Goal: Task Accomplishment & Management: Manage account settings

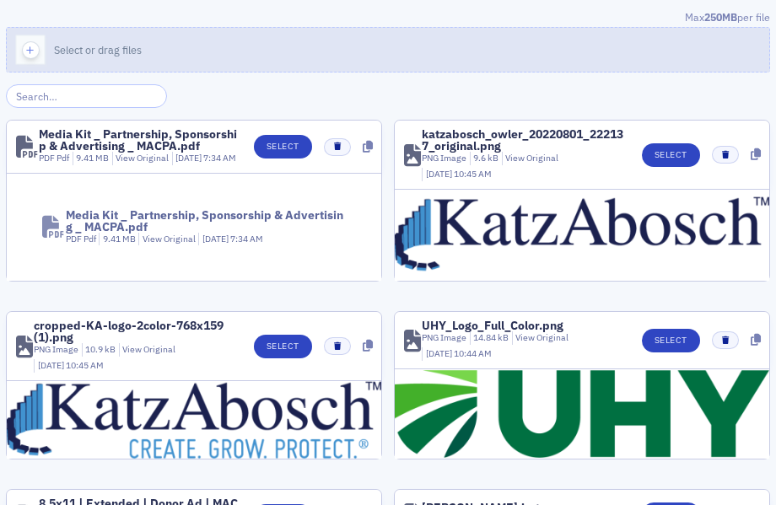
click at [135, 46] on span "Select or drag files" at bounding box center [98, 49] width 88 height 13
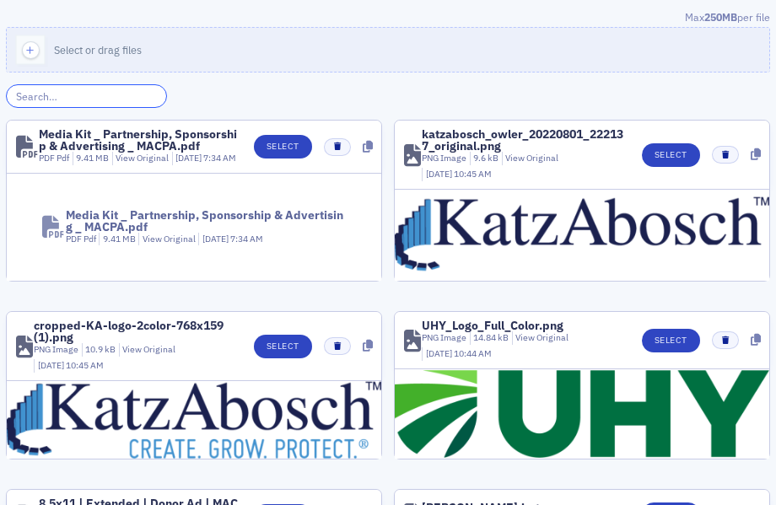
click at [53, 94] on input "search" at bounding box center [86, 96] width 161 height 24
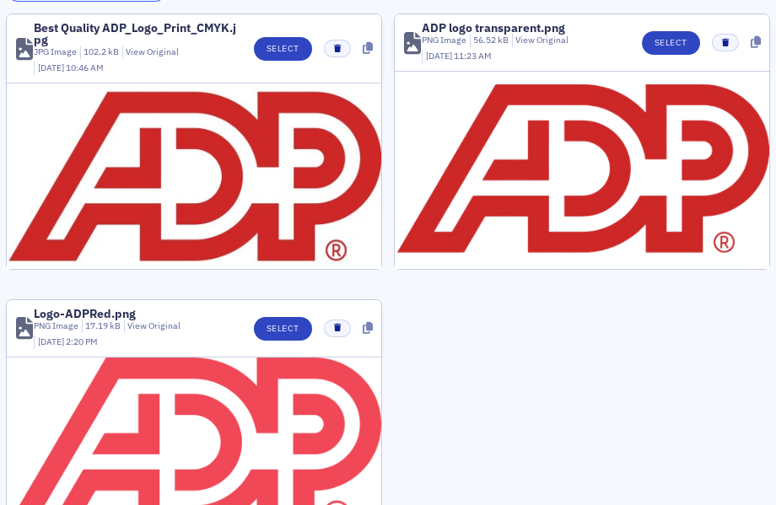
scroll to position [189, 0]
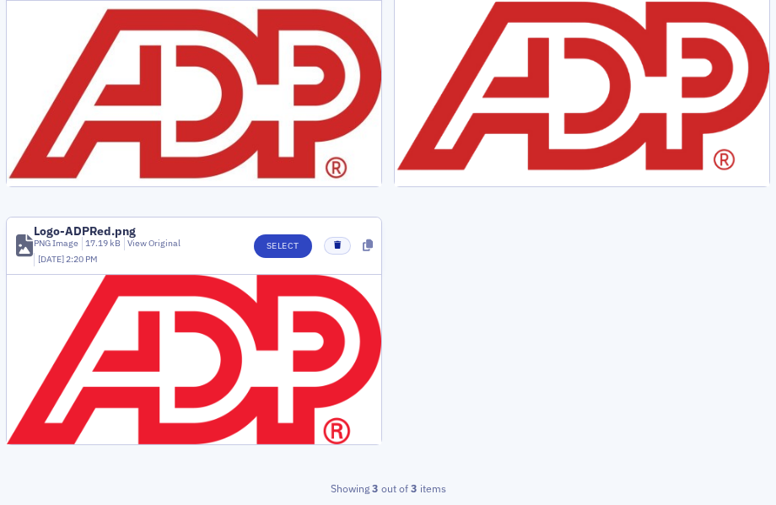
type input "adp"
click at [276, 233] on header "Logo-ADPRed.png PNG Image 17.19 kB View Original 3/15/2022 2:20 PM Select" at bounding box center [194, 246] width 374 height 57
click at [291, 237] on button "Select" at bounding box center [283, 246] width 58 height 24
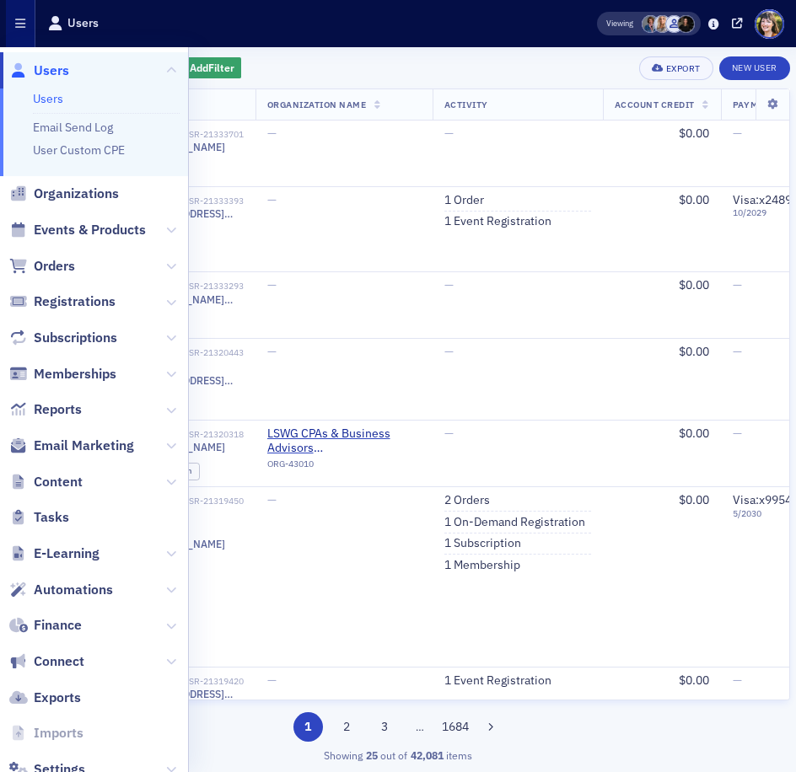
scroll to position [51, 0]
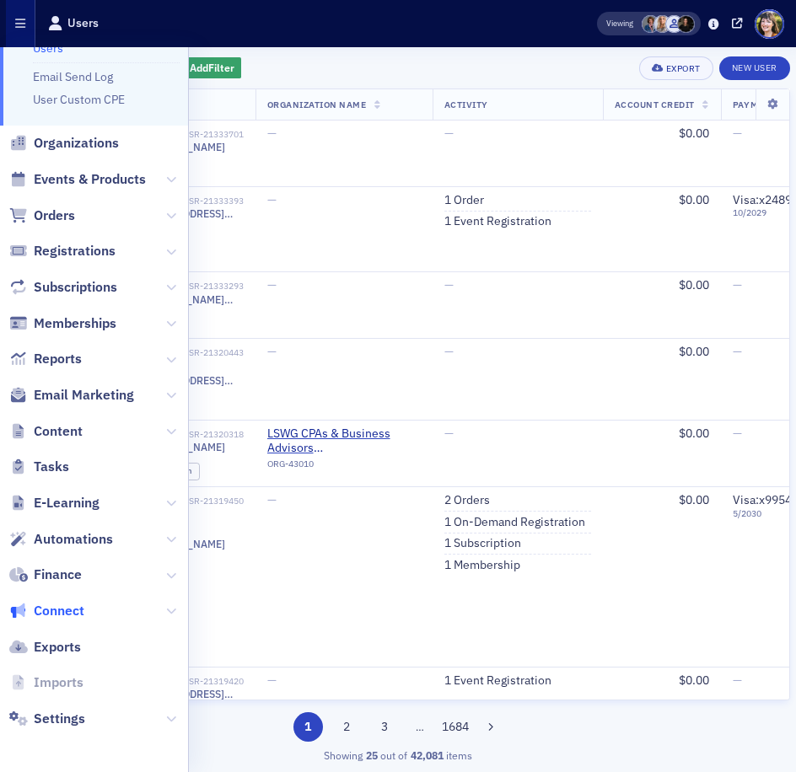
click at [62, 611] on span "Connect" at bounding box center [59, 611] width 51 height 19
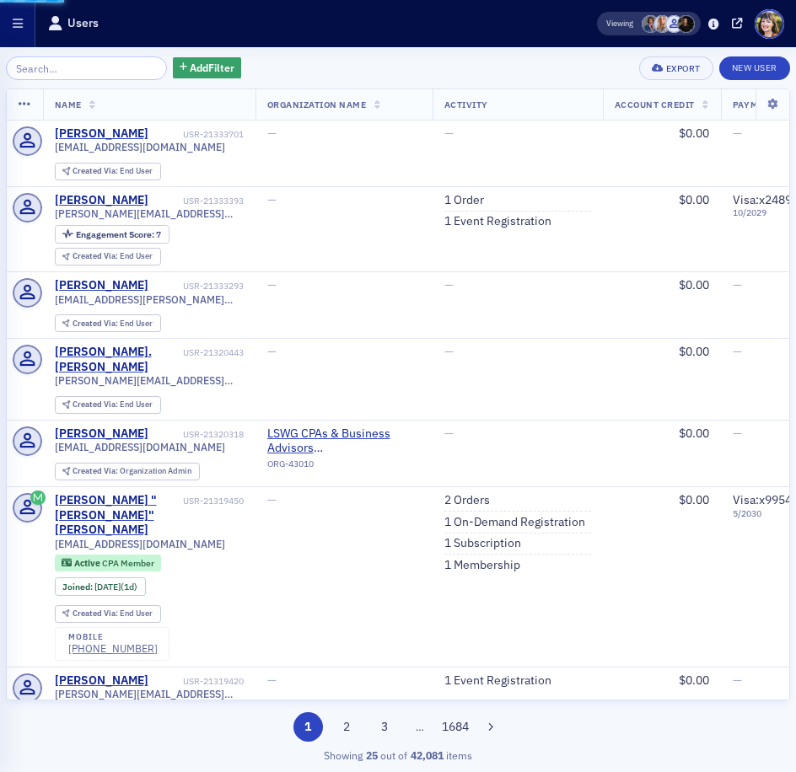
scroll to position [30, 0]
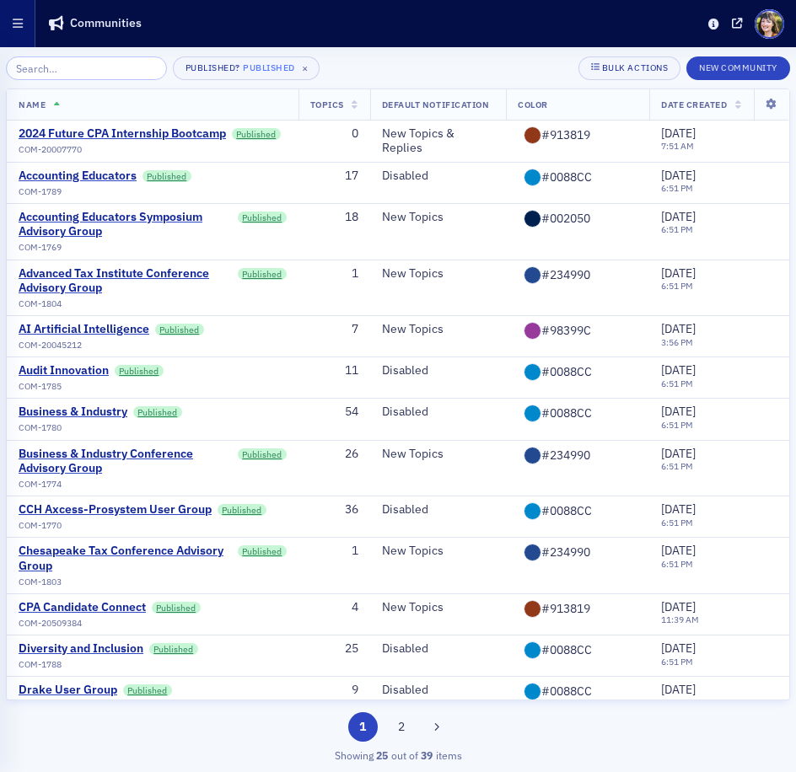
click at [13, 13] on button "button" at bounding box center [17, 23] width 35 height 47
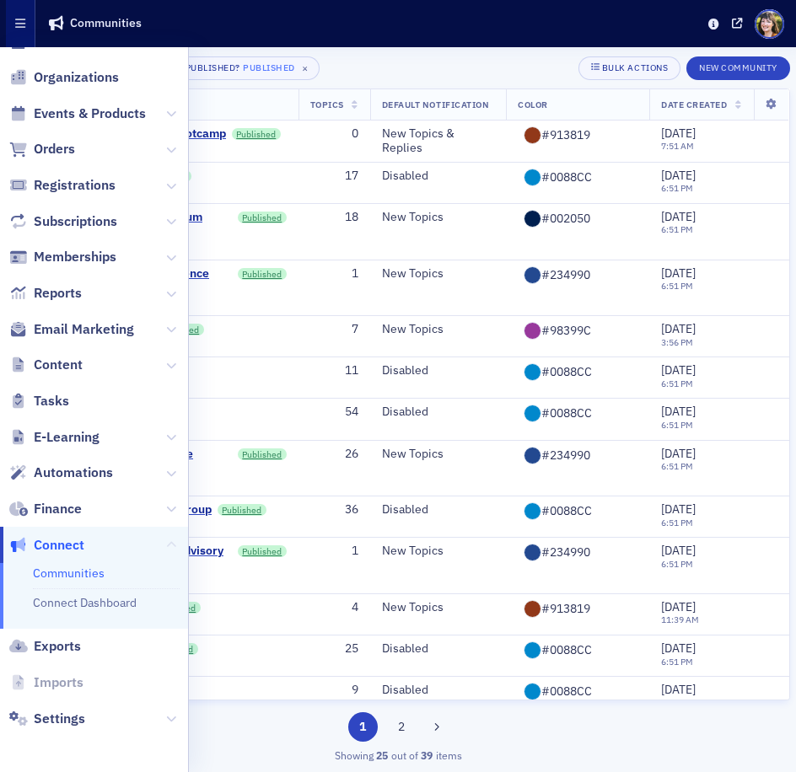
click at [175, 536] on button at bounding box center [171, 545] width 10 height 19
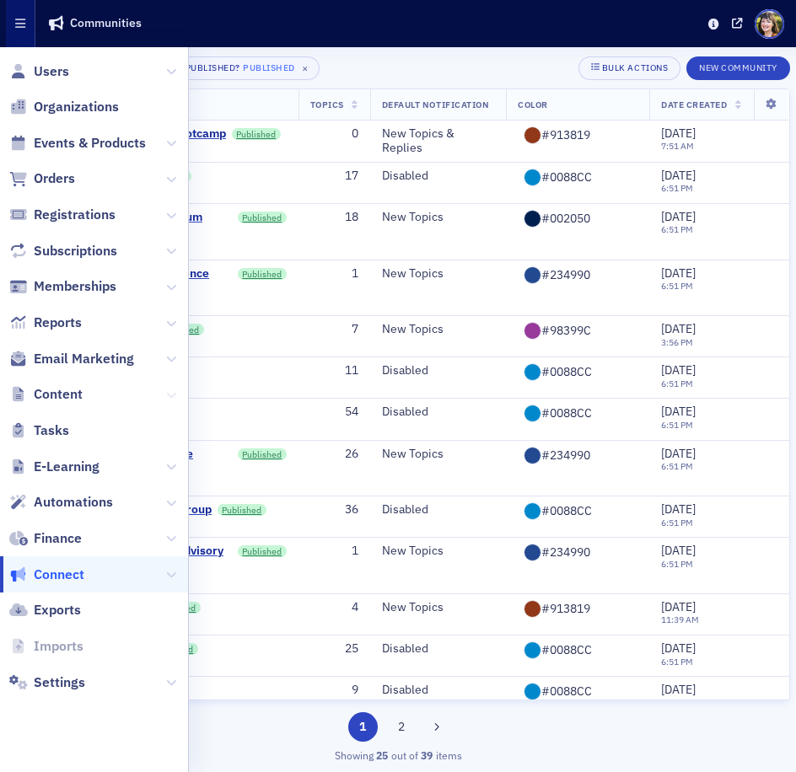
click at [171, 400] on icon at bounding box center [171, 395] width 10 height 10
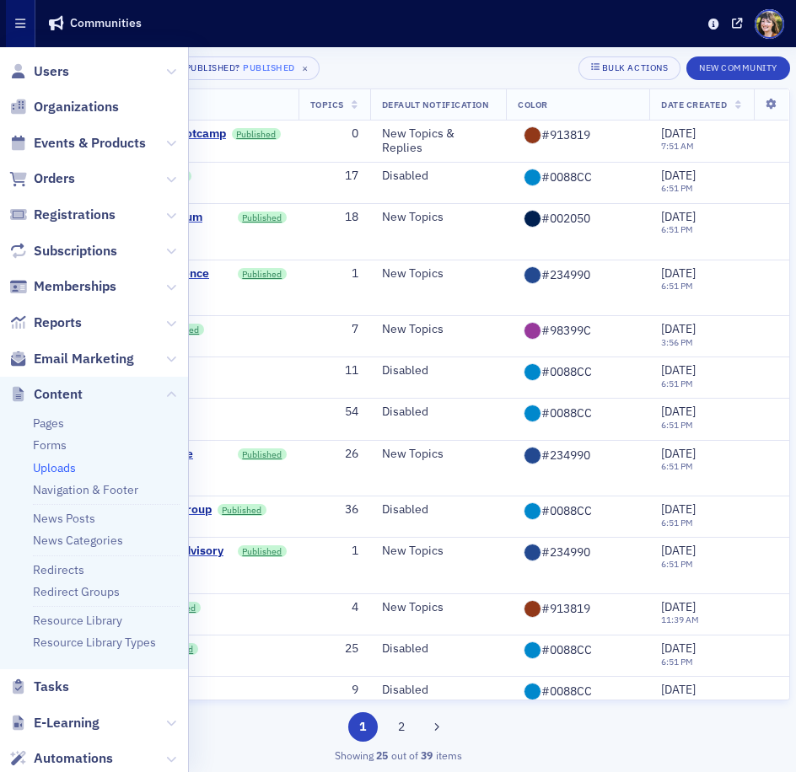
click at [46, 470] on link "Uploads" at bounding box center [54, 467] width 43 height 15
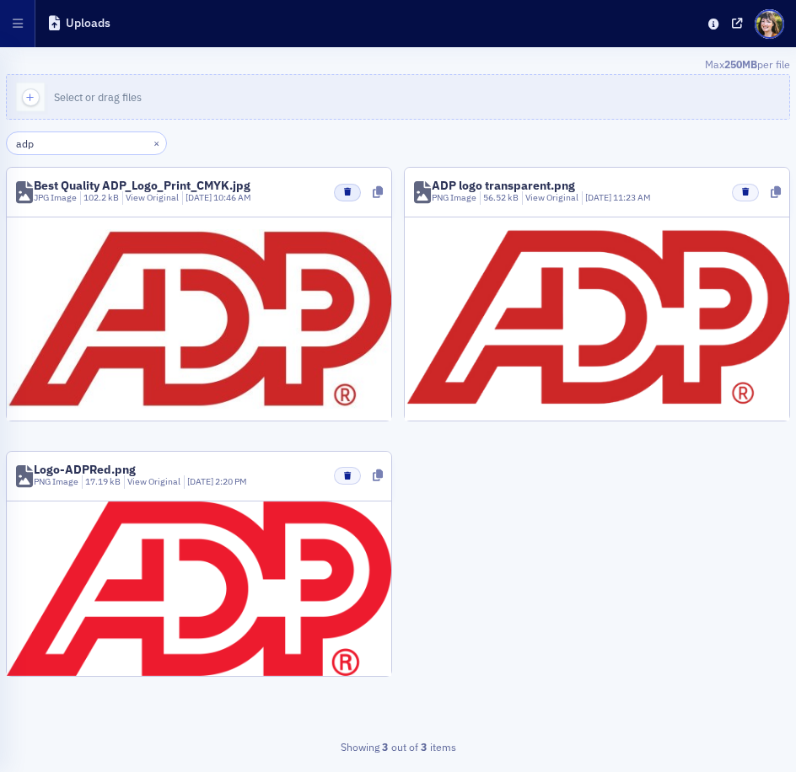
type input "adp"
click at [344, 190] on icon "button" at bounding box center [347, 192] width 7 height 8
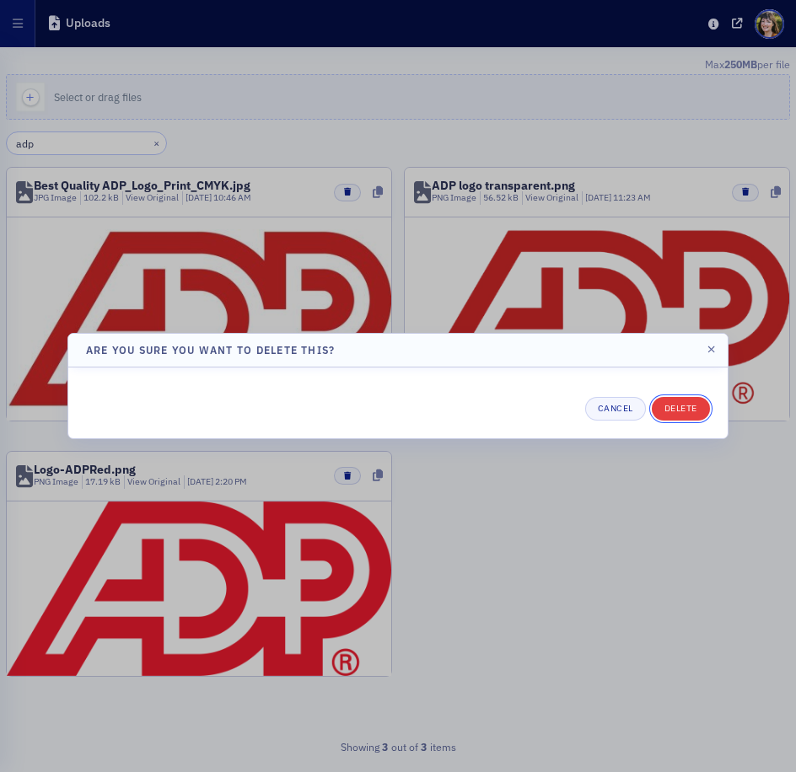
click at [666, 408] on button "Delete" at bounding box center [681, 409] width 58 height 24
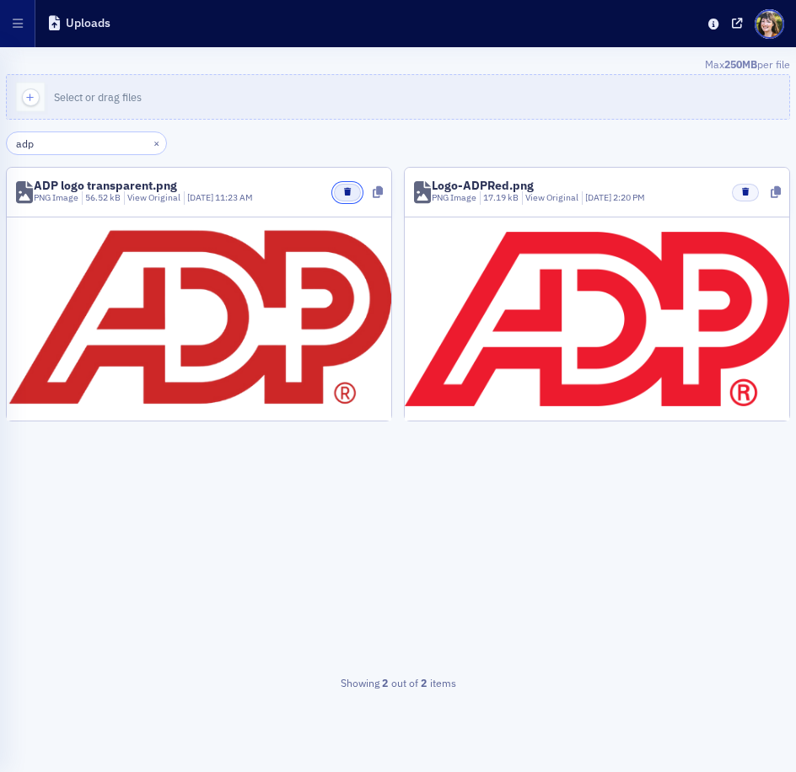
click at [337, 188] on button "button" at bounding box center [347, 193] width 26 height 18
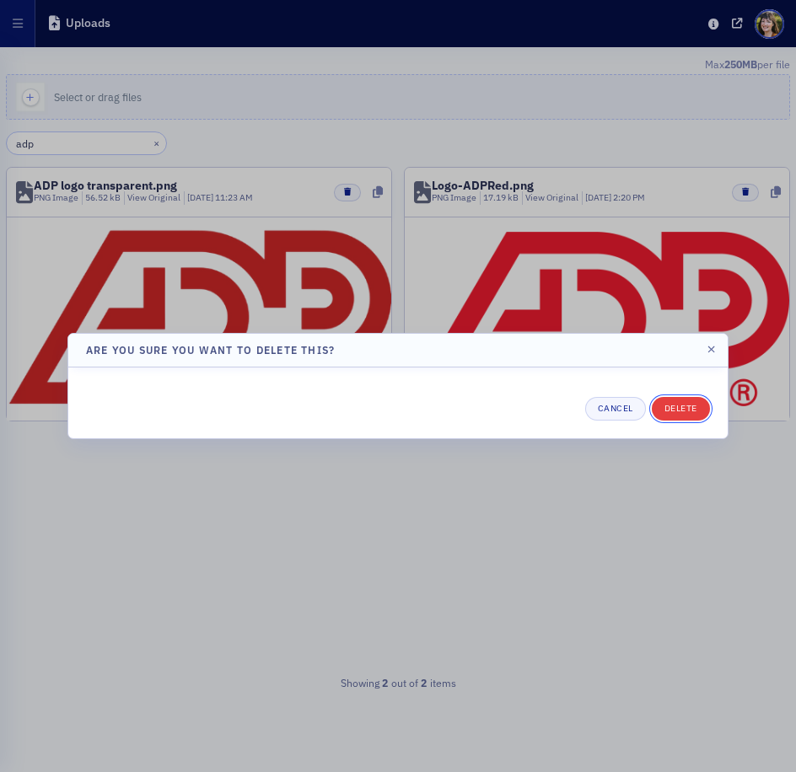
click at [685, 407] on button "Delete" at bounding box center [681, 409] width 58 height 24
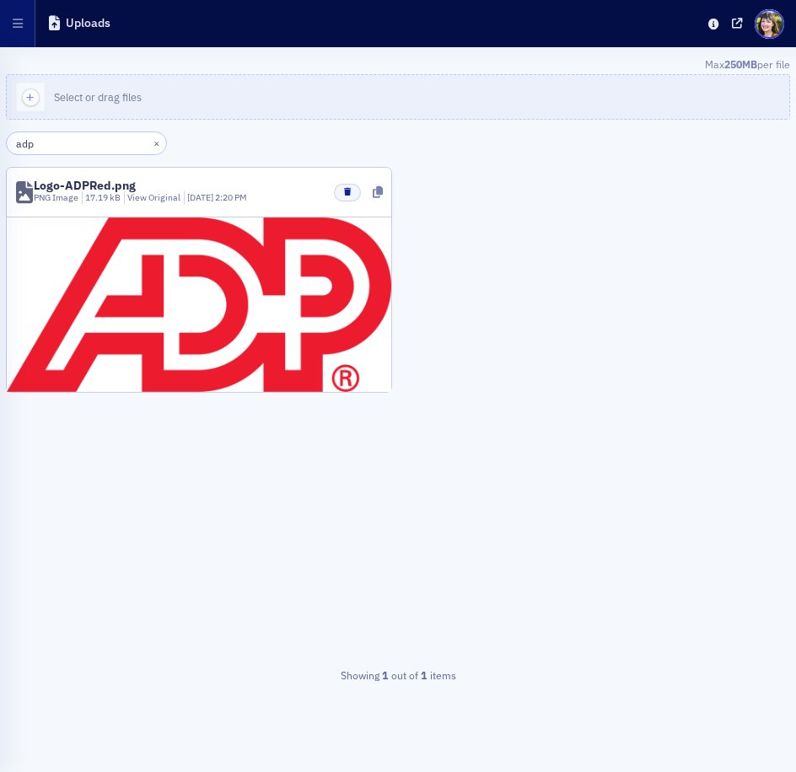
click at [541, 449] on div "15 per page Showing 1 out of 1 items" at bounding box center [398, 592] width 784 height 341
click at [18, 29] on icon "button" at bounding box center [18, 24] width 10 height 12
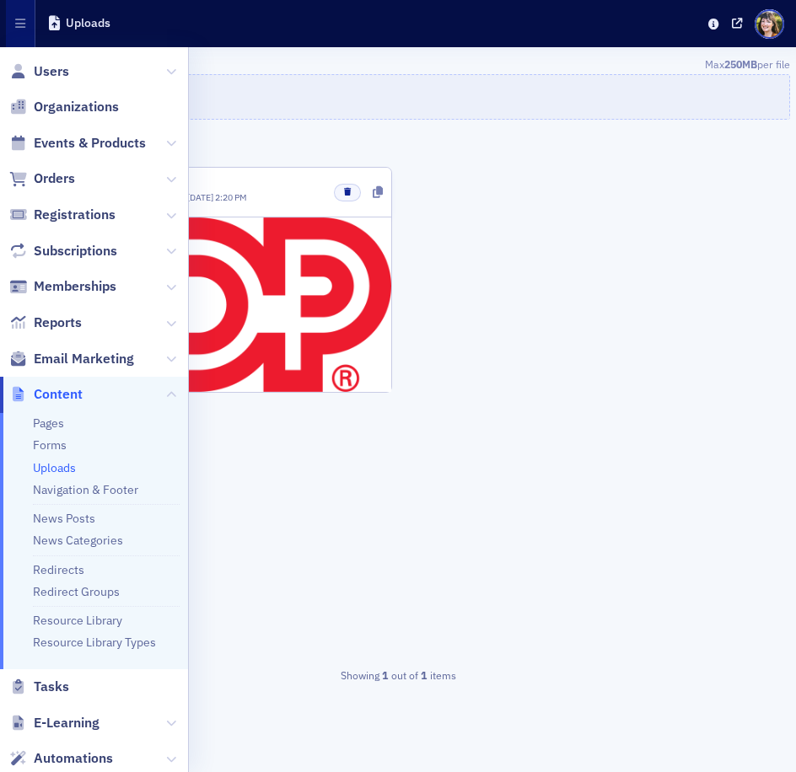
click at [514, 205] on div "Logo-ADPRed.png PNG Image 17.19 kB View Original [DATE] 2:20 PM" at bounding box center [398, 289] width 784 height 244
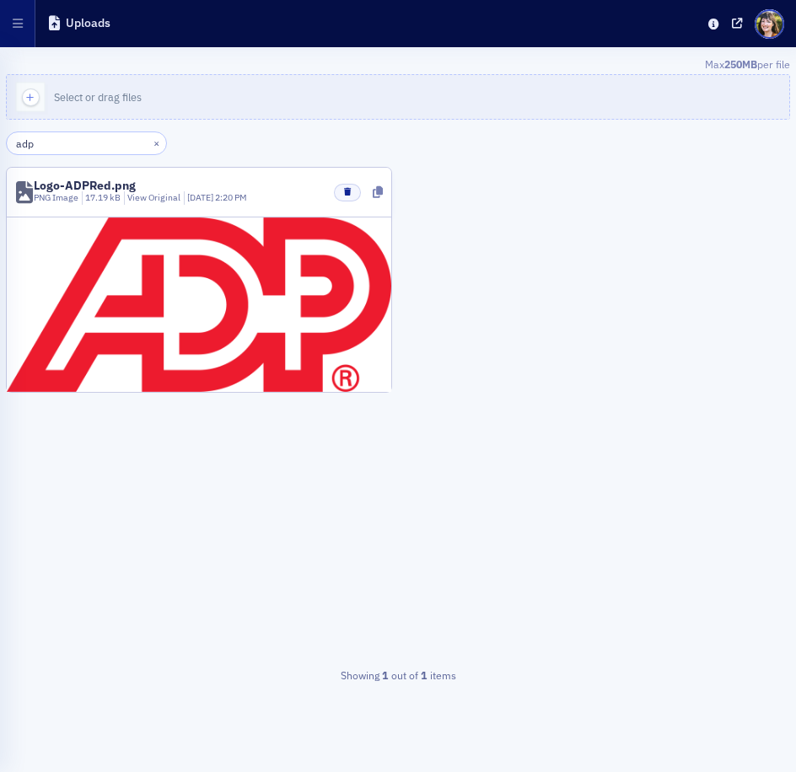
click at [681, 324] on div "Logo-ADPRed.png PNG Image 17.19 kB View Original [DATE] 2:20 PM" at bounding box center [398, 289] width 784 height 244
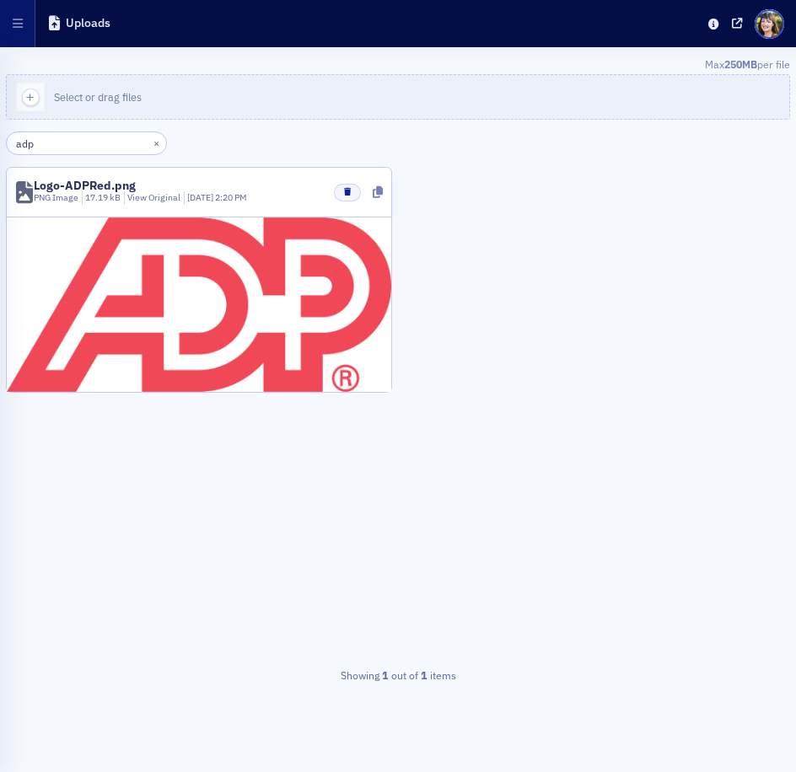
click at [175, 272] on img at bounding box center [199, 305] width 385 height 175
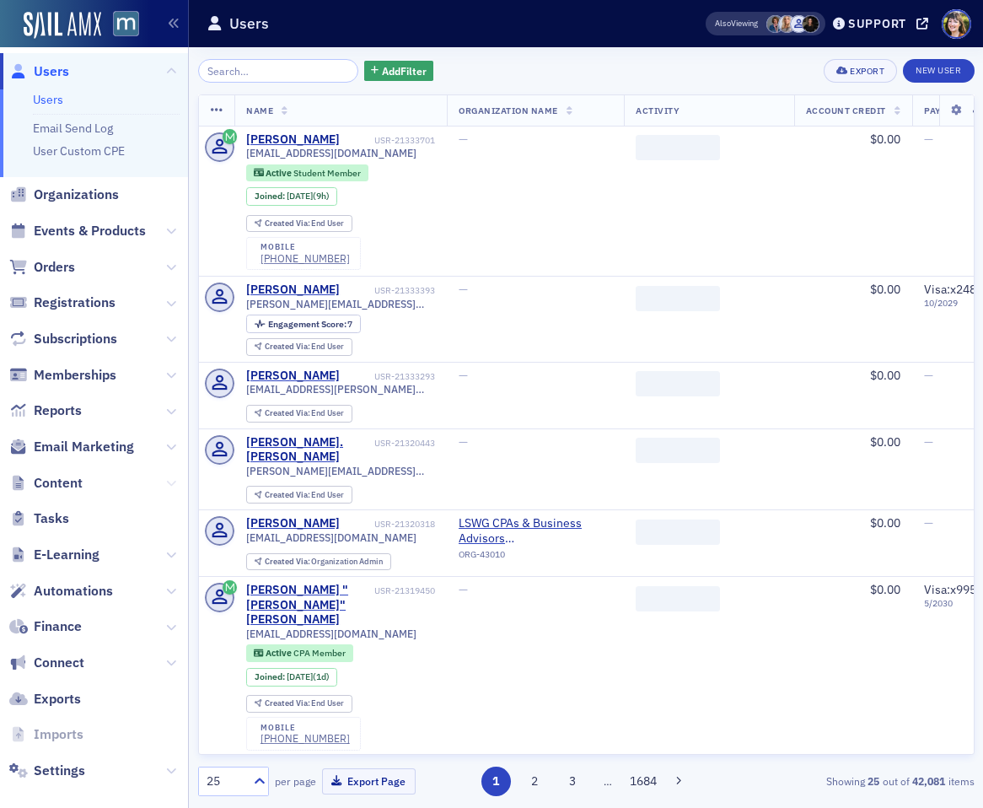
click at [166, 480] on icon at bounding box center [171, 483] width 10 height 10
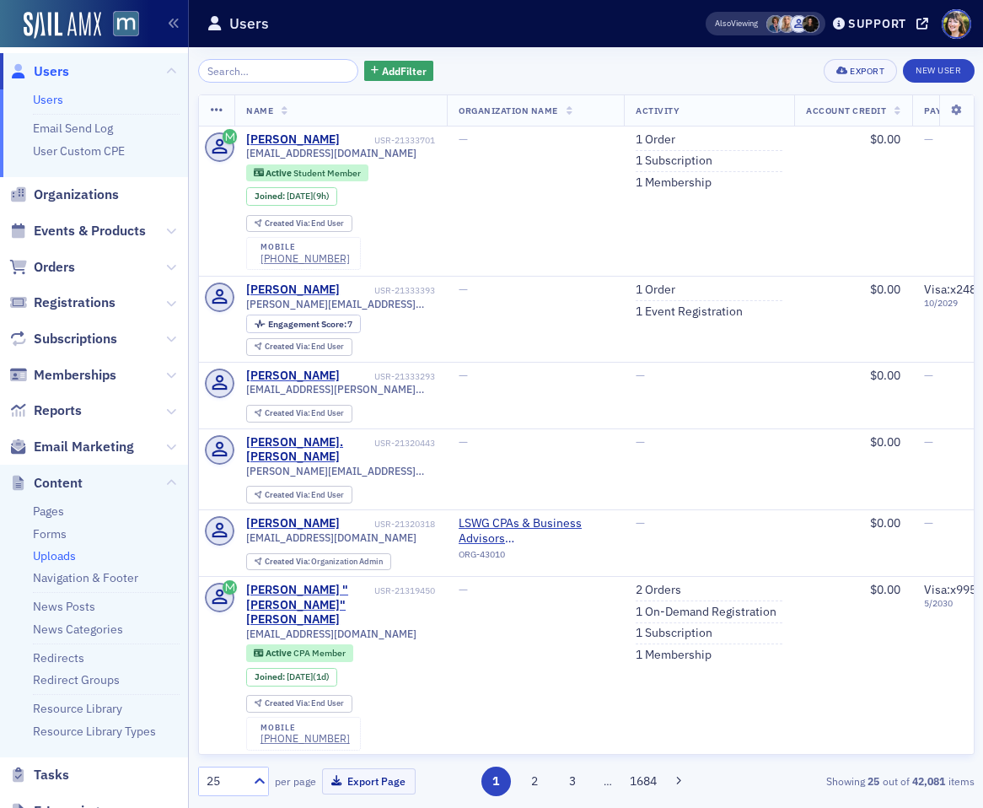
click at [66, 559] on link "Uploads" at bounding box center [54, 555] width 43 height 15
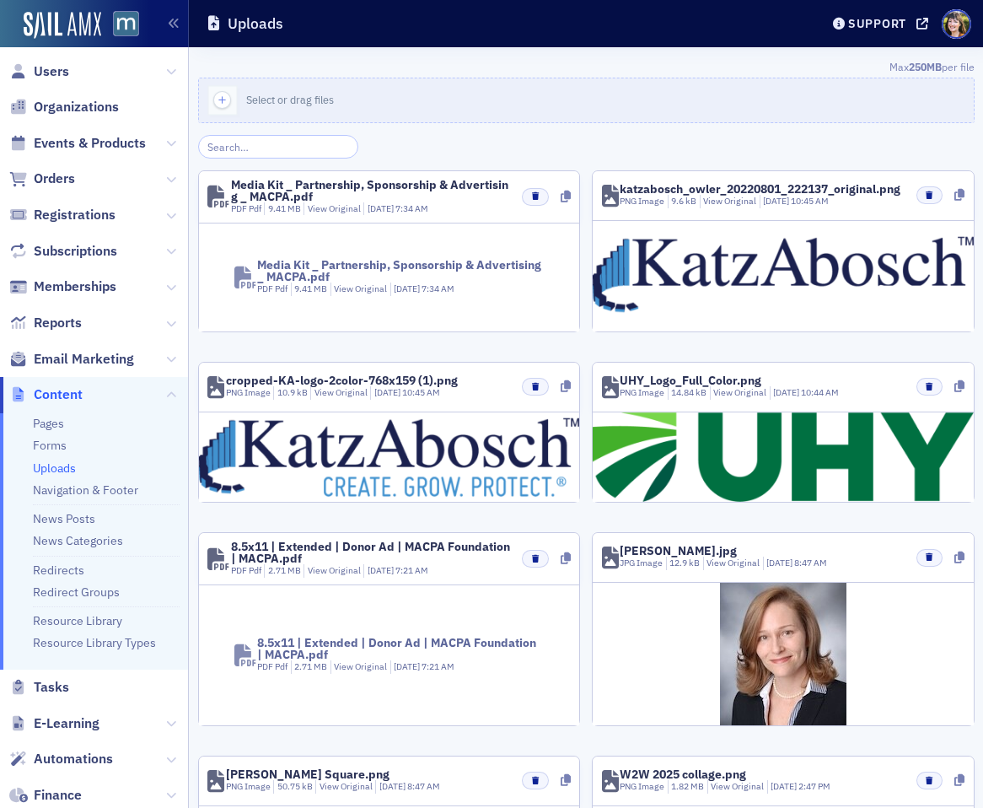
click at [272, 148] on input "search" at bounding box center [278, 147] width 161 height 24
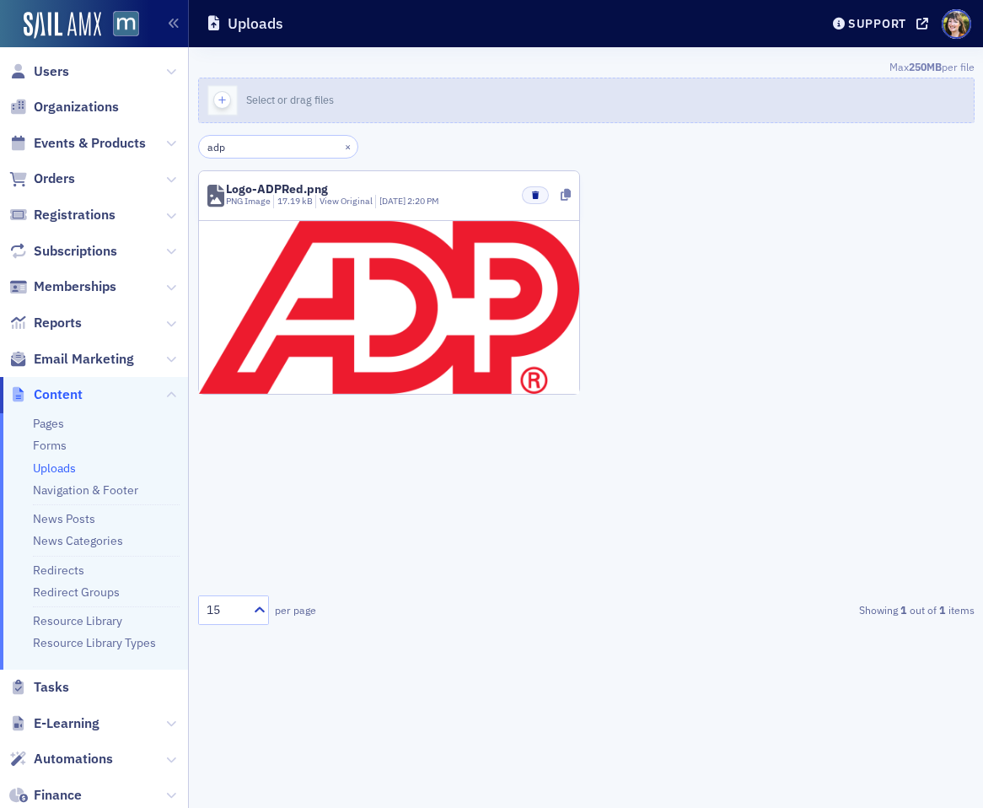
type input "adp"
click at [218, 101] on icon "button" at bounding box center [222, 100] width 15 height 15
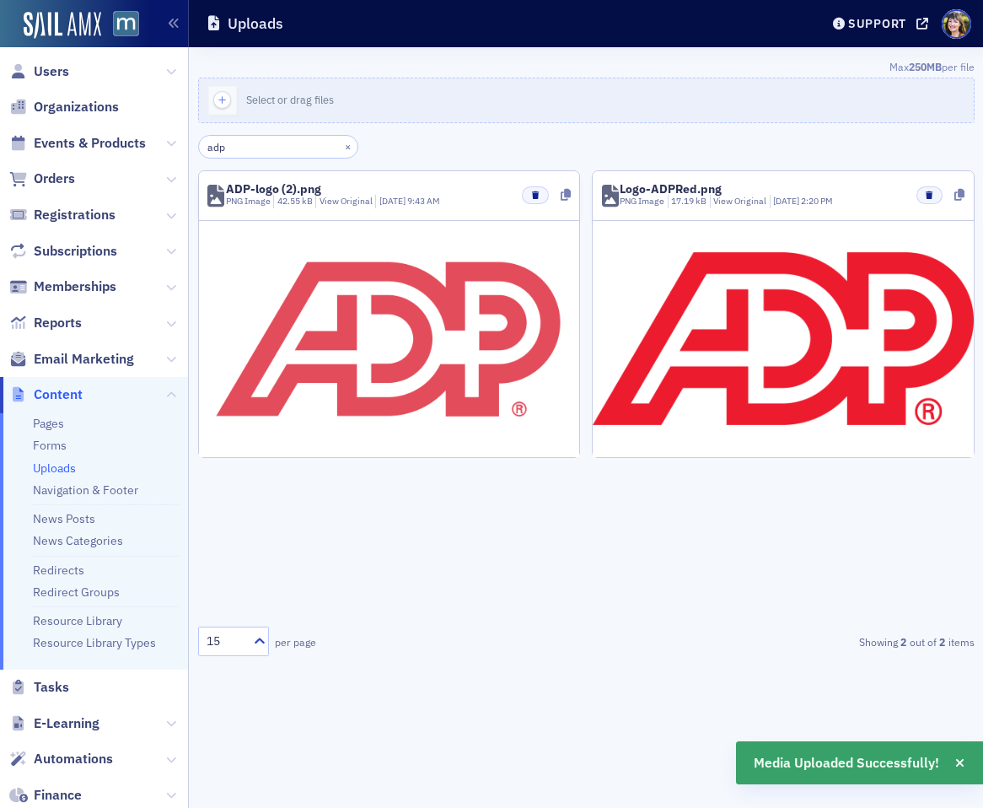
click at [471, 358] on img at bounding box center [388, 339] width 347 height 236
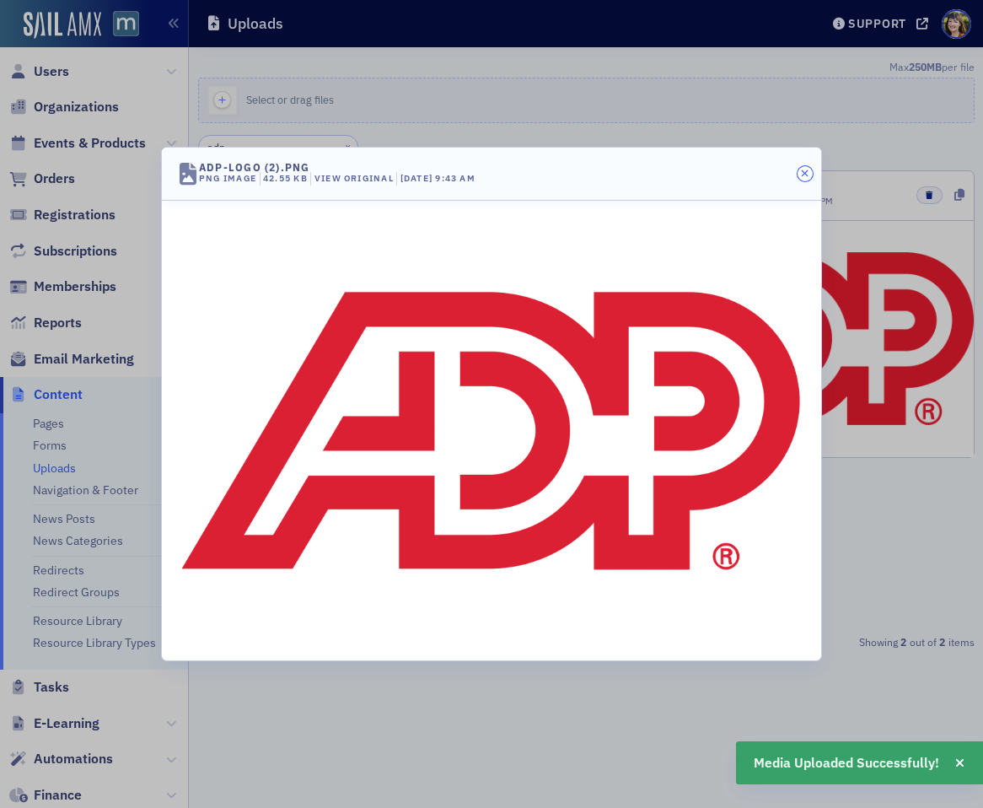
click at [803, 170] on icon "button" at bounding box center [805, 174] width 8 height 10
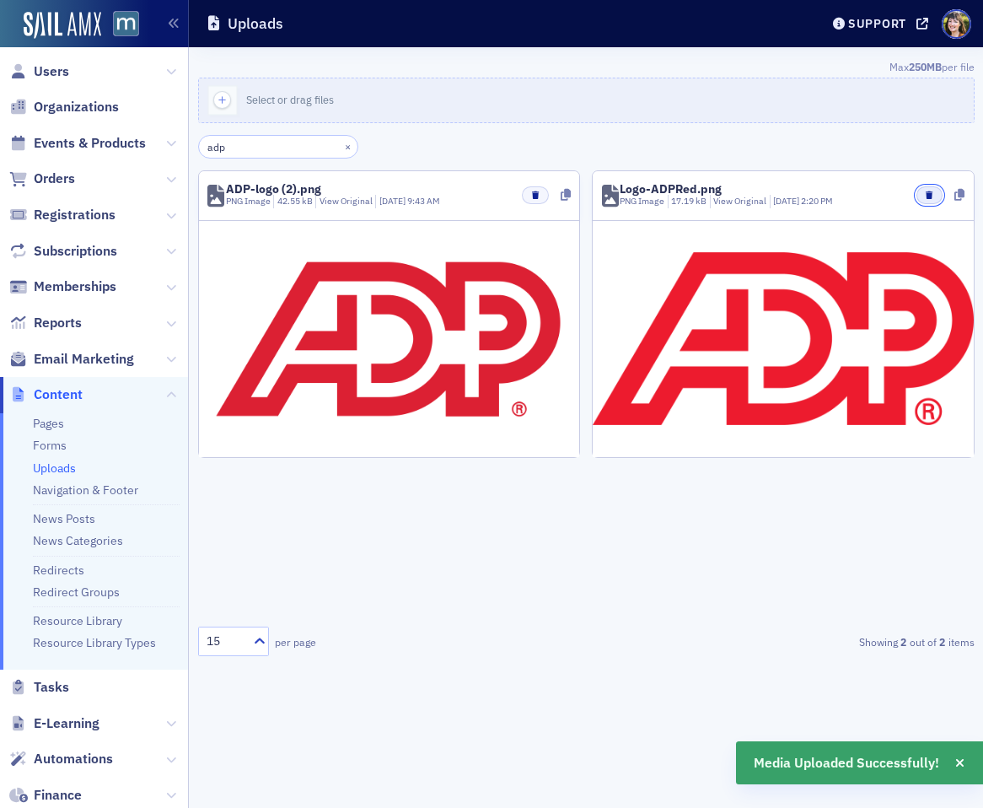
click at [937, 197] on button "button" at bounding box center [930, 195] width 26 height 18
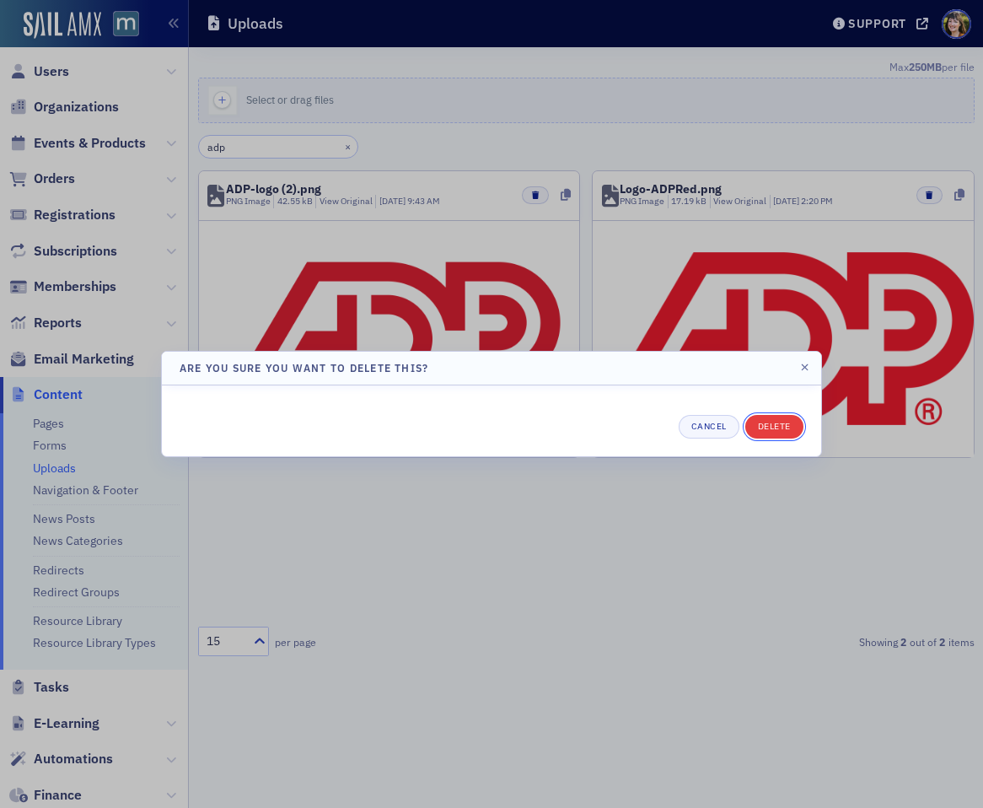
click at [788, 429] on button "Delete" at bounding box center [774, 427] width 58 height 24
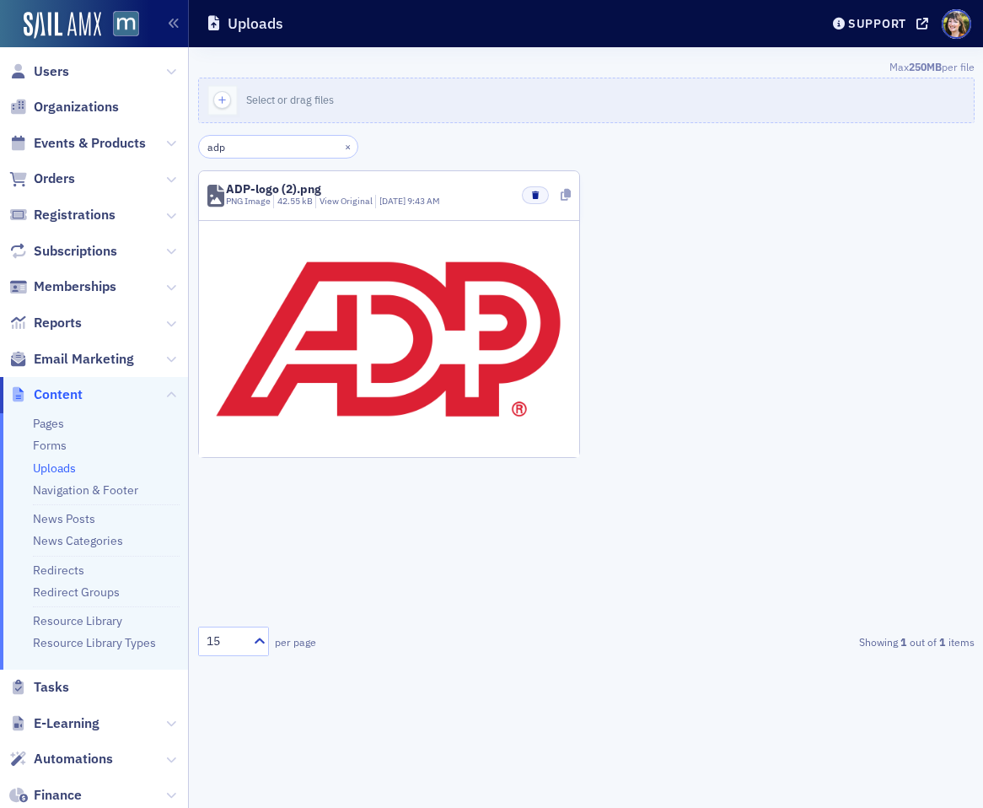
click at [562, 202] on div at bounding box center [566, 195] width 10 height 18
click at [918, 24] on icon at bounding box center [923, 24] width 12 height 12
click at [550, 200] on div at bounding box center [540, 195] width 60 height 18
click at [535, 197] on icon "button" at bounding box center [535, 195] width 7 height 8
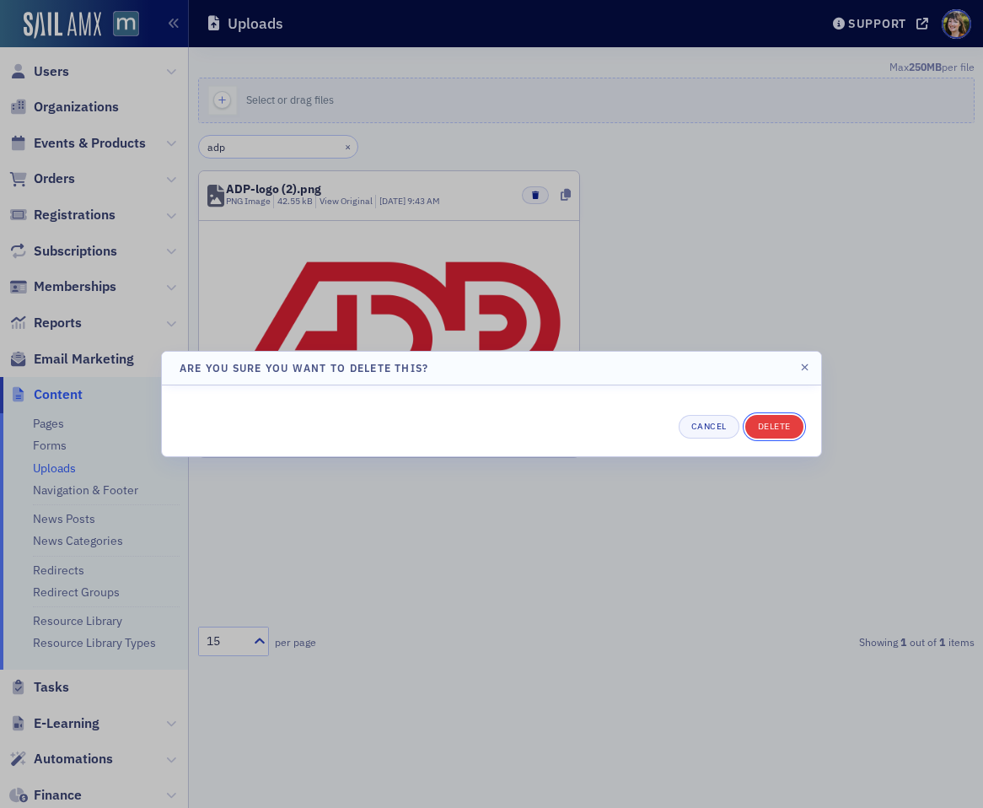
click at [777, 429] on button "Delete" at bounding box center [774, 427] width 58 height 24
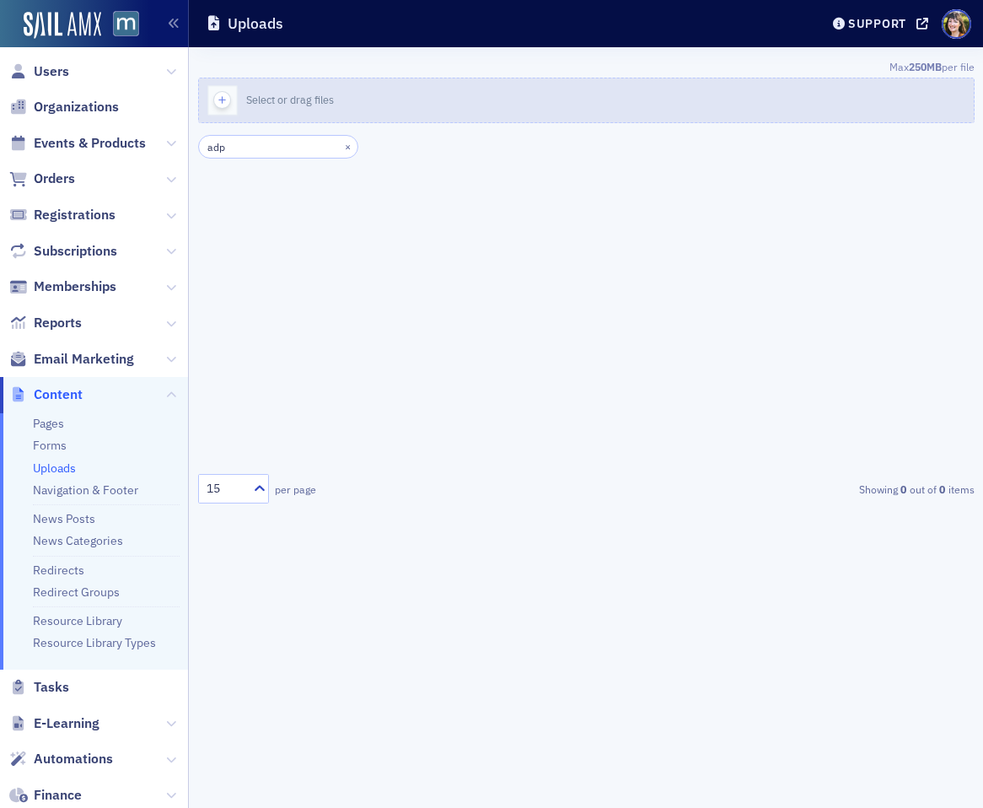
click at [218, 107] on span "button" at bounding box center [222, 100] width 18 height 18
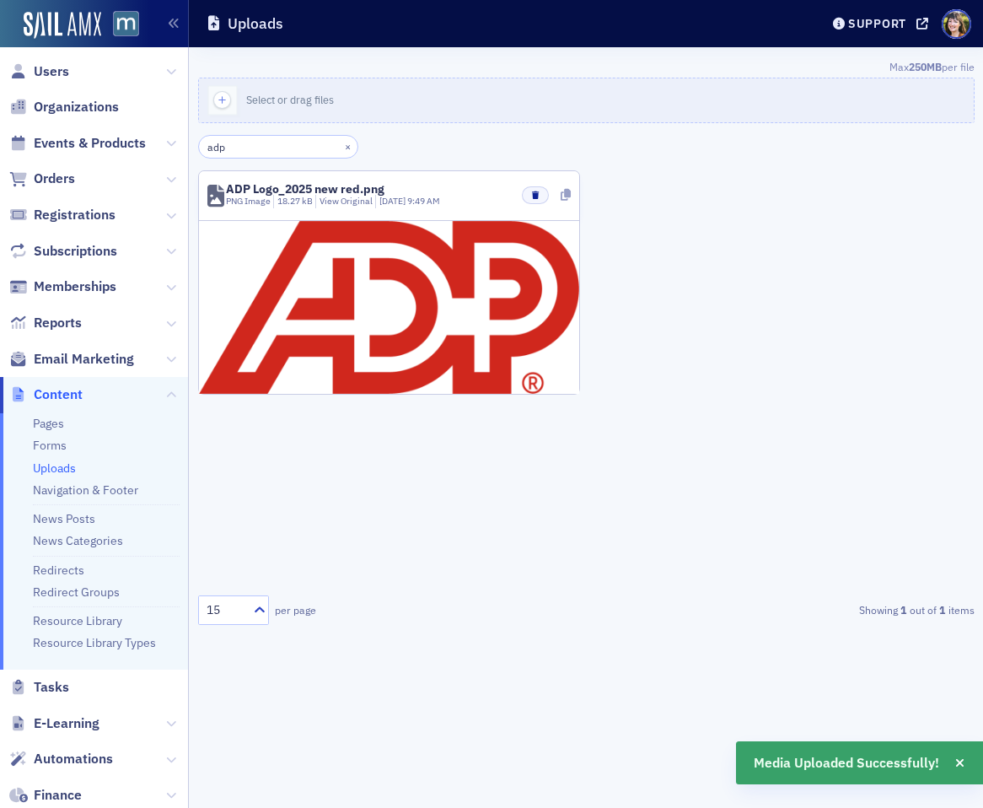
click at [567, 191] on icon at bounding box center [566, 195] width 10 height 12
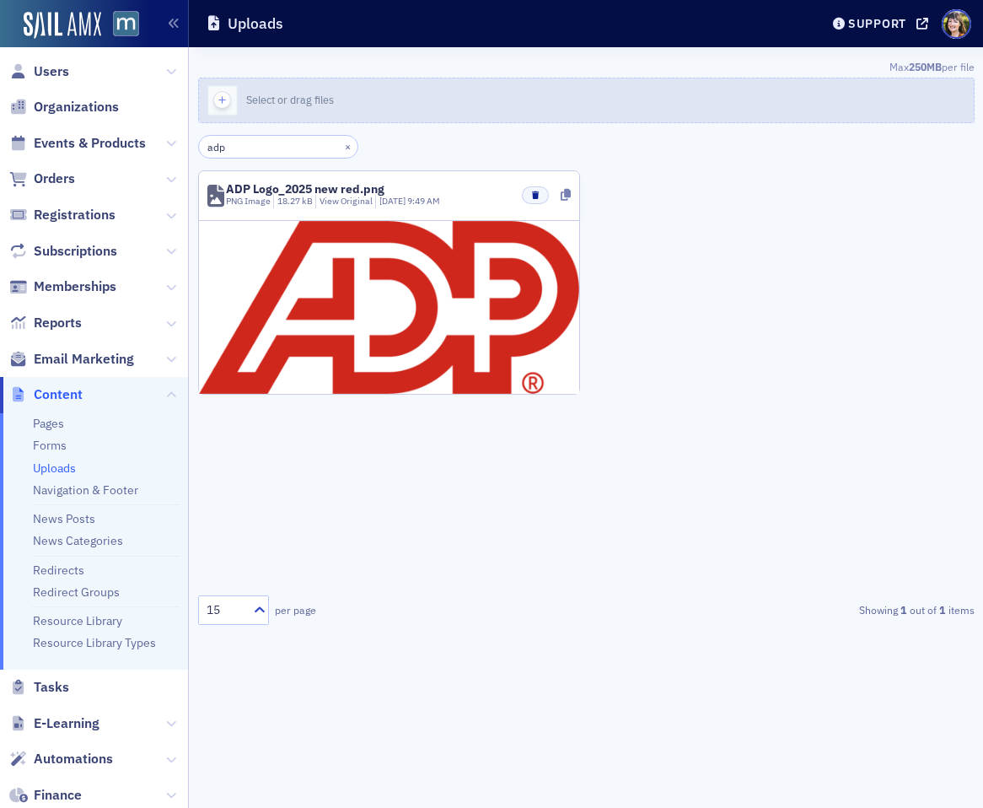
drag, startPoint x: 866, startPoint y: 225, endPoint x: 759, endPoint y: 101, distance: 163.8
click at [866, 224] on div "ADP Logo_2025 new red.png PNG Image 18.27 kB View Original 9/25/2025 9:49 AM" at bounding box center [586, 291] width 777 height 242
